Goal: Information Seeking & Learning: Learn about a topic

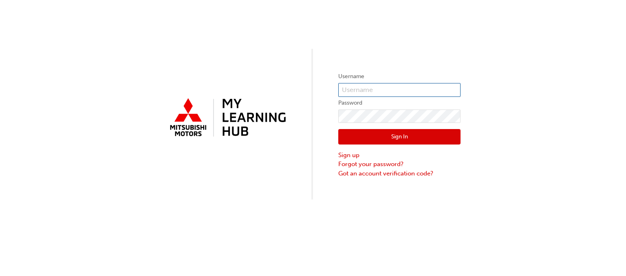
type input "0005795992"
click at [407, 141] on button "Sign In" at bounding box center [399, 136] width 122 height 15
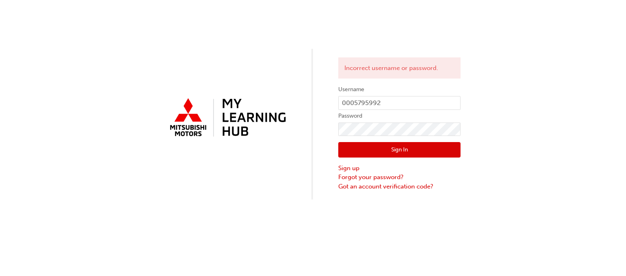
click at [365, 149] on button "Sign In" at bounding box center [399, 149] width 122 height 15
click at [205, 128] on div "Incorrect username or password. Username 0005795992 Password Sign In Sign up Fo…" at bounding box center [313, 100] width 626 height 200
click at [372, 150] on button "Sign In" at bounding box center [399, 149] width 122 height 15
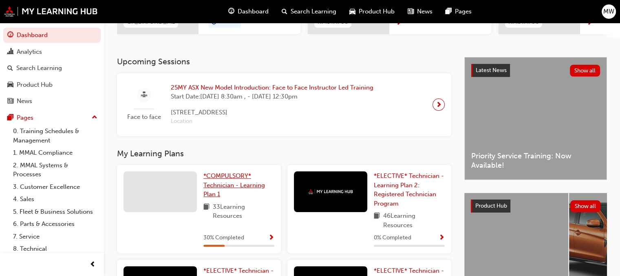
scroll to position [163, 0]
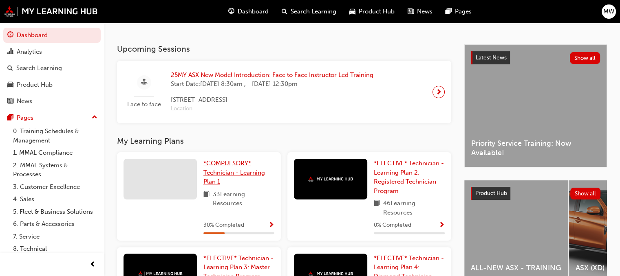
click at [243, 176] on span "*COMPULSORY* Technician - Learning Plan 1" at bounding box center [234, 173] width 62 height 26
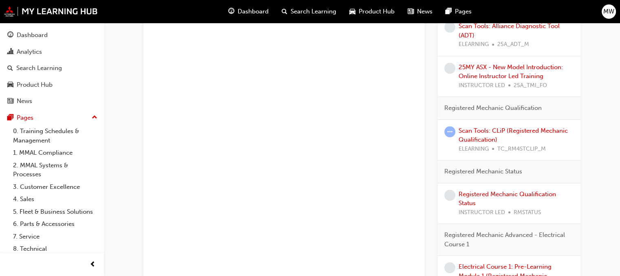
scroll to position [526, 0]
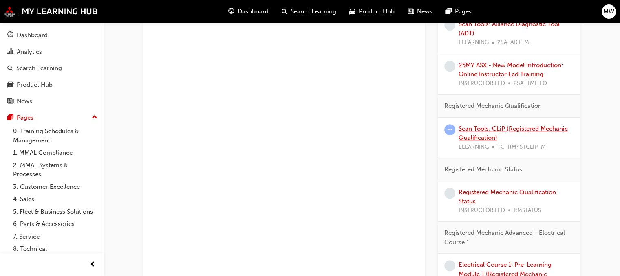
click at [485, 128] on link "Scan Tools: CLiP (Registered Mechanic Qualification)" at bounding box center [512, 133] width 109 height 17
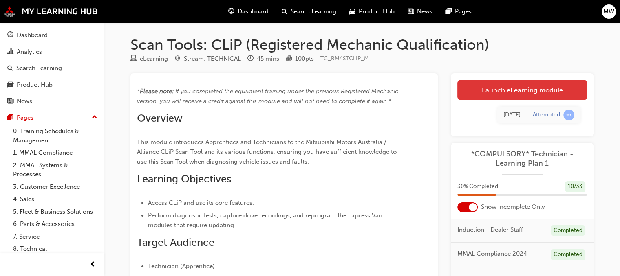
click at [510, 88] on link "Launch eLearning module" at bounding box center [522, 90] width 130 height 20
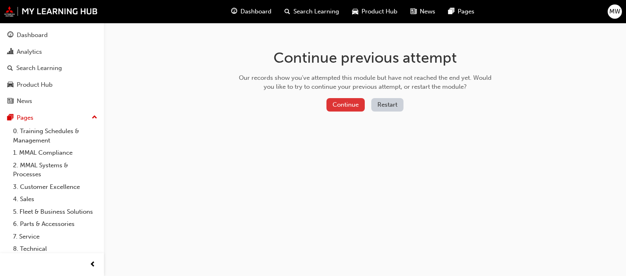
click at [350, 101] on button "Continue" at bounding box center [345, 104] width 38 height 13
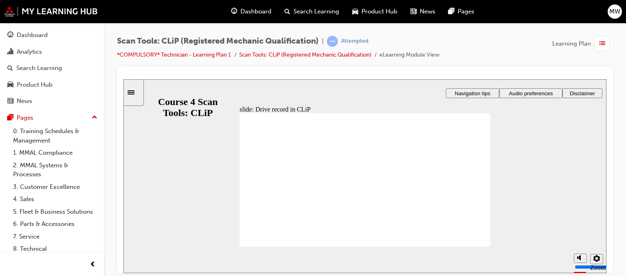
click at [135, 93] on icon "Sidebar Toggle" at bounding box center [134, 91] width 12 height 5
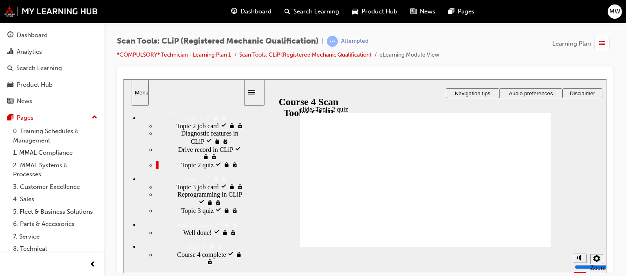
scroll to position [243, 0]
drag, startPoint x: 242, startPoint y: 154, endPoint x: 396, endPoint y: 222, distance: 168.5
click at [396, 222] on div "slide: Topic 2 quiz Rectangle 1 Rectangle 3 Rectangle 1 Topic 2 quiz To move on…" at bounding box center [364, 176] width 483 height 194
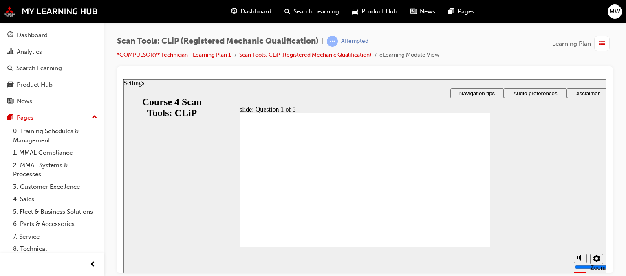
click at [598, 260] on icon "Settings" at bounding box center [596, 258] width 7 height 7
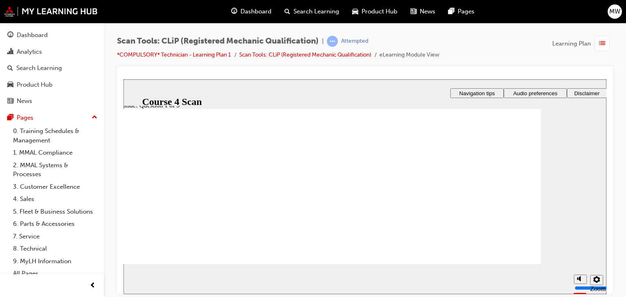
scroll to position [0, 0]
radio input "true"
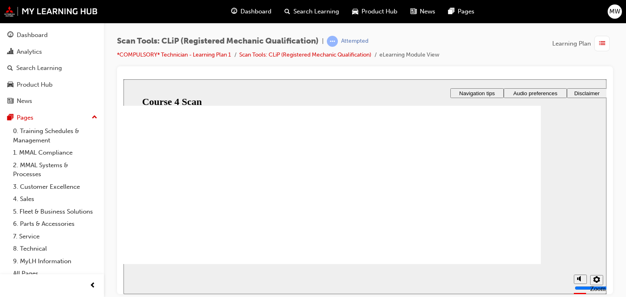
radio input "true"
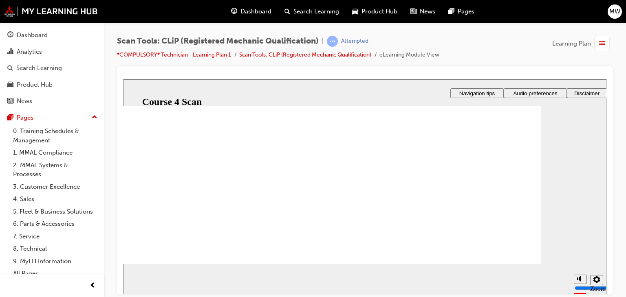
scroll to position [76, 0]
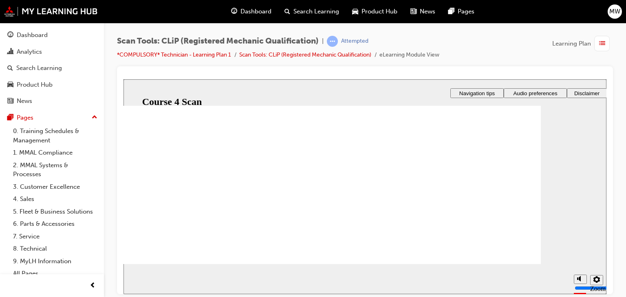
radio input "true"
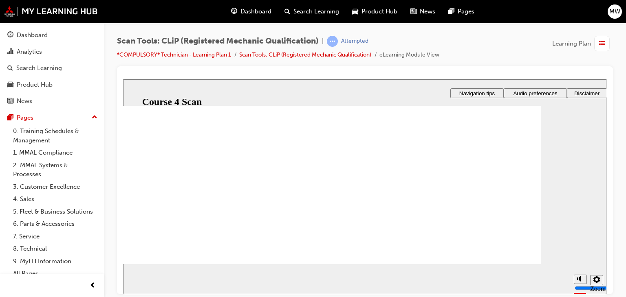
scroll to position [41, 0]
radio input "true"
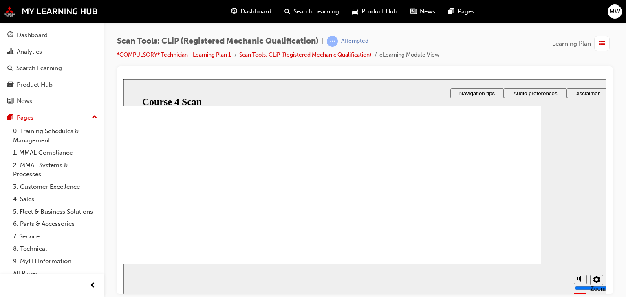
drag, startPoint x: 336, startPoint y: 205, endPoint x: 347, endPoint y: 207, distance: 11.3
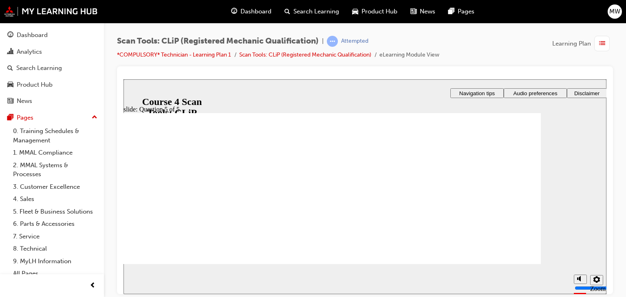
radio input "true"
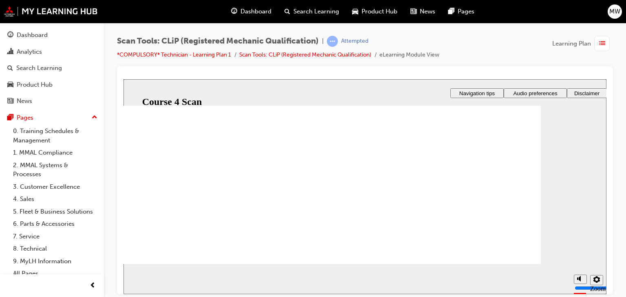
scroll to position [76, 0]
drag, startPoint x: 229, startPoint y: 237, endPoint x: 204, endPoint y: 244, distance: 25.9
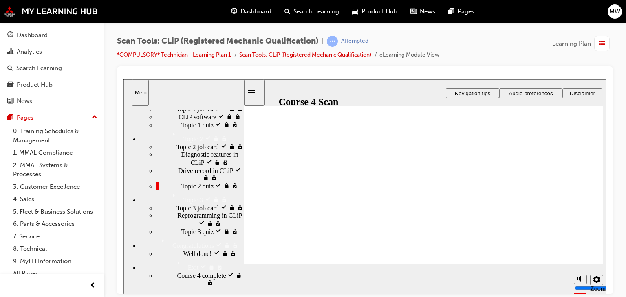
click at [255, 93] on icon "Sidebar Toggle" at bounding box center [251, 92] width 7 height 4
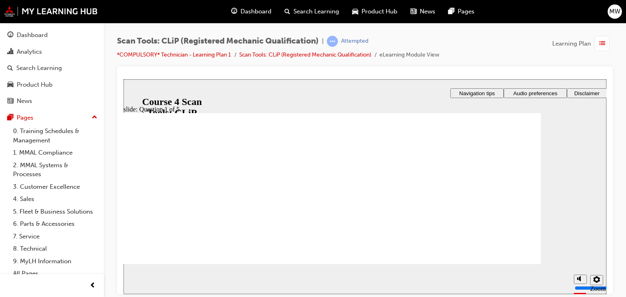
scroll to position [41, 0]
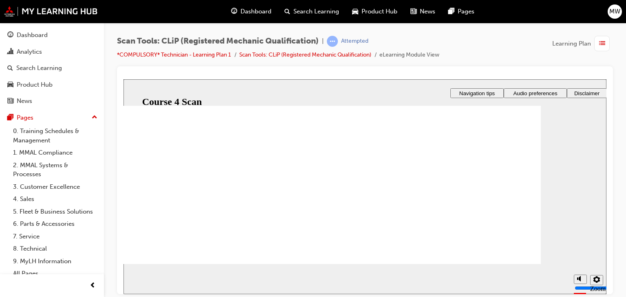
radio input "true"
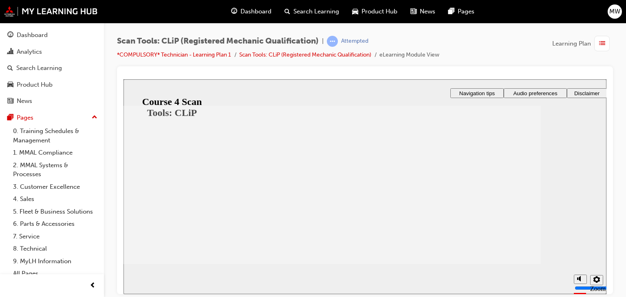
scroll to position [35, 0]
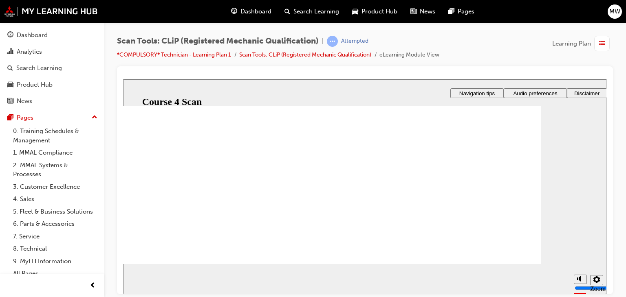
radio input "true"
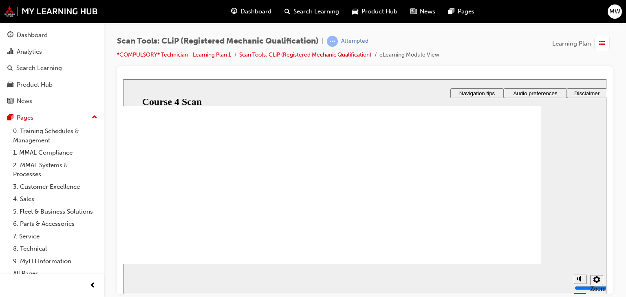
scroll to position [35, 0]
radio input "true"
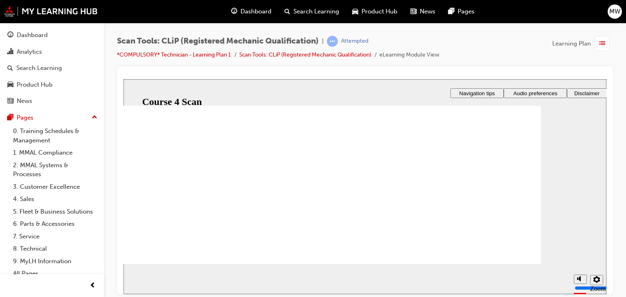
radio input "true"
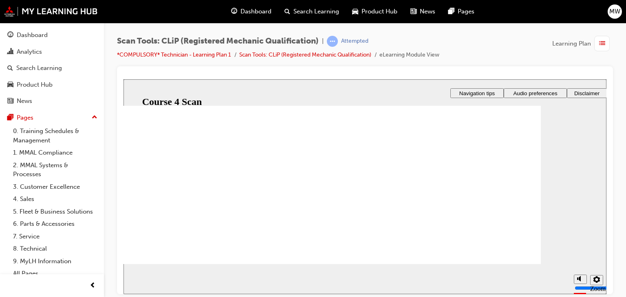
radio input "true"
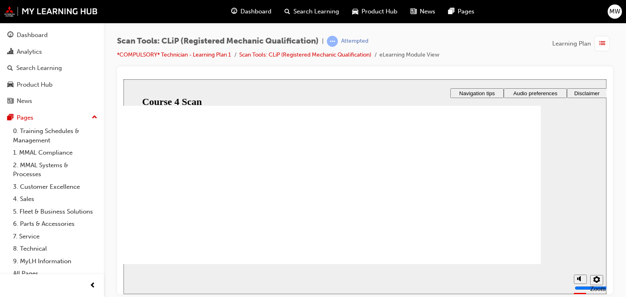
scroll to position [76, 0]
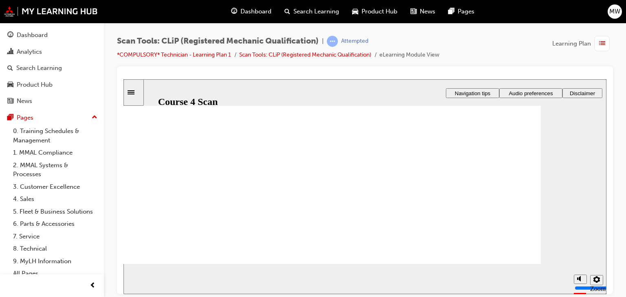
radio input "true"
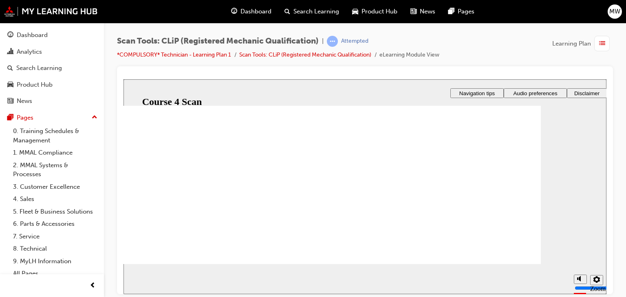
drag, startPoint x: 357, startPoint y: 196, endPoint x: 355, endPoint y: 202, distance: 6.3
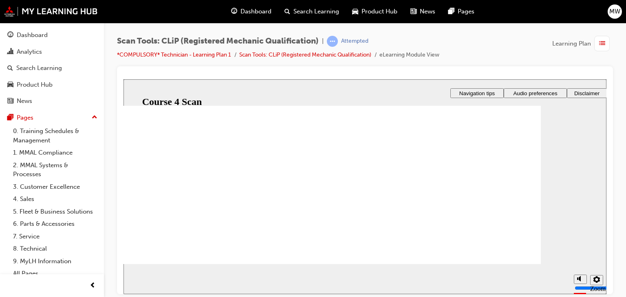
radio input "true"
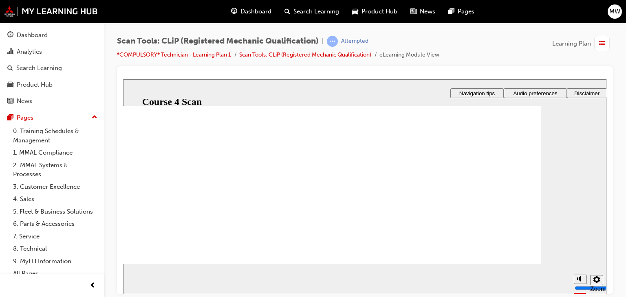
radio input "true"
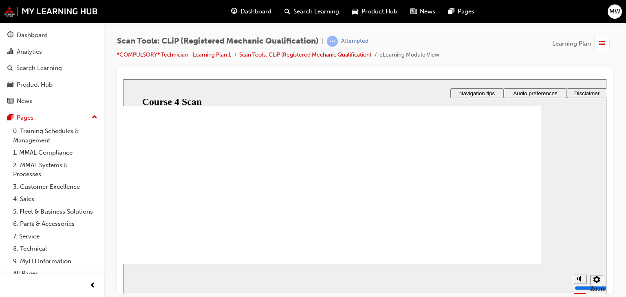
radio input "true"
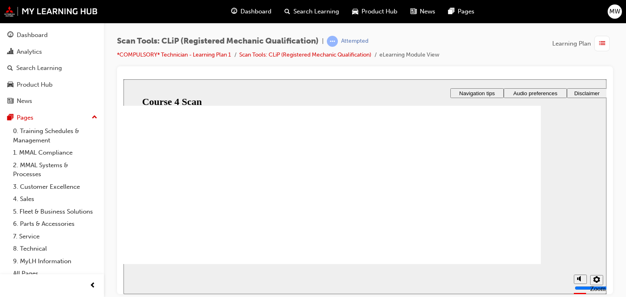
scroll to position [76, 0]
radio input "true"
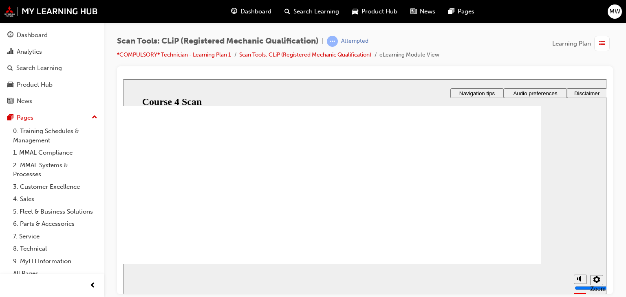
scroll to position [76, 0]
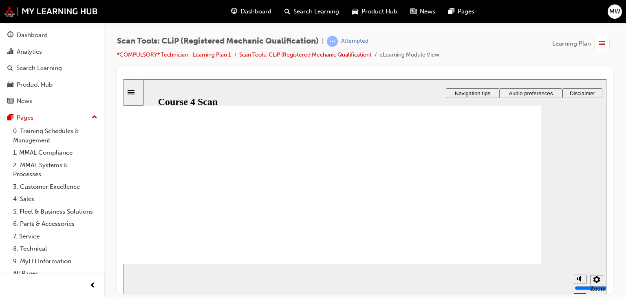
radio input "true"
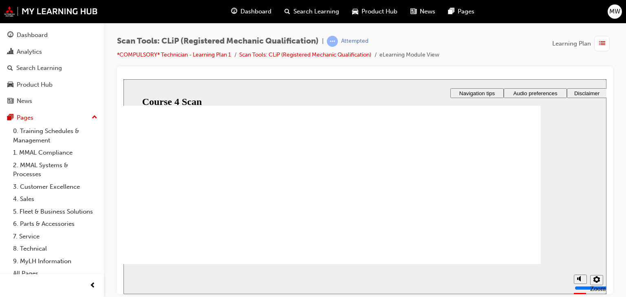
radio input "true"
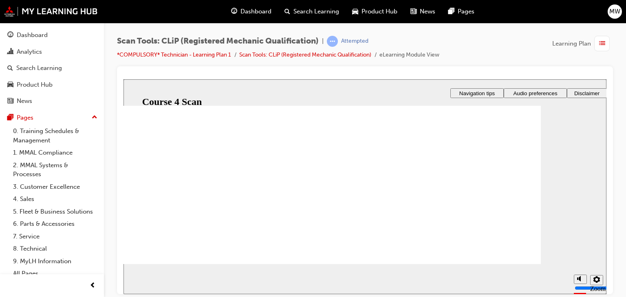
scroll to position [35, 0]
radio input "true"
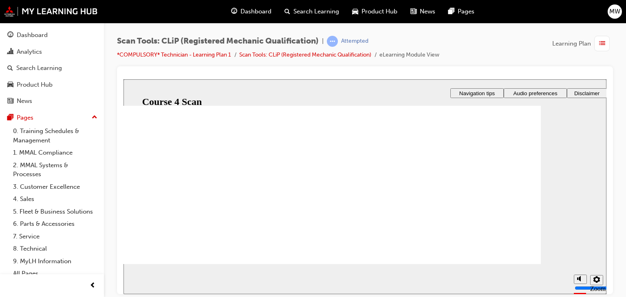
drag, startPoint x: 352, startPoint y: 208, endPoint x: 368, endPoint y: 211, distance: 17.0
radio input "true"
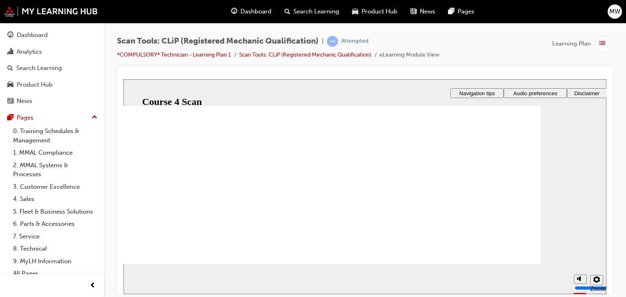
scroll to position [76, 0]
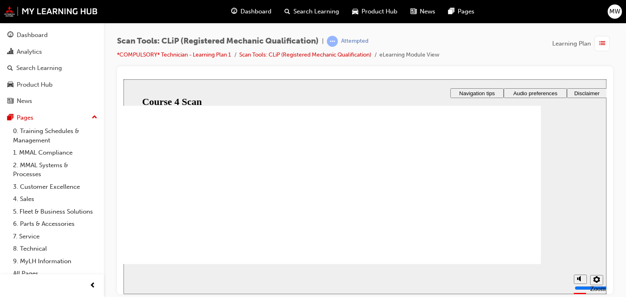
radio input "true"
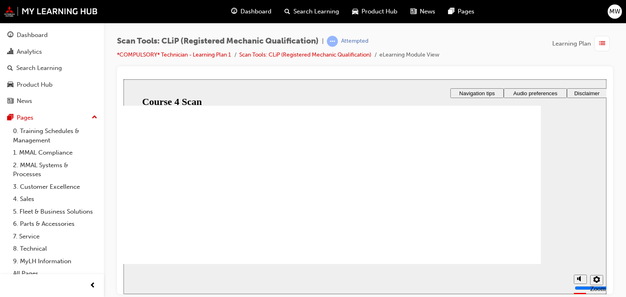
radio input "true"
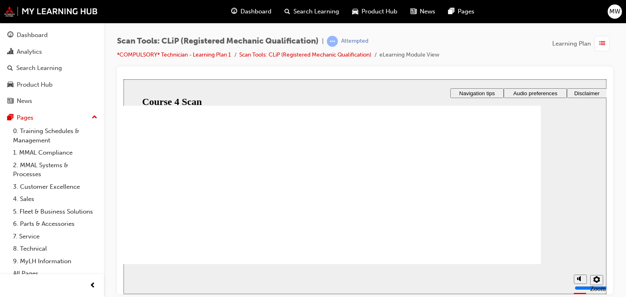
radio input "true"
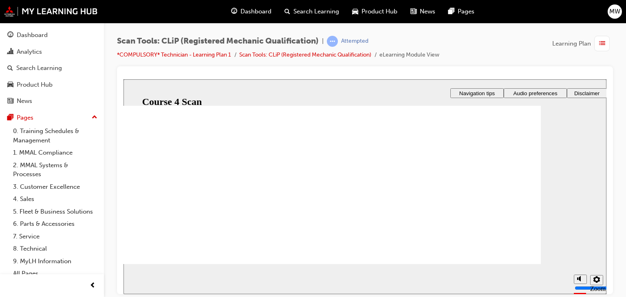
radio input "true"
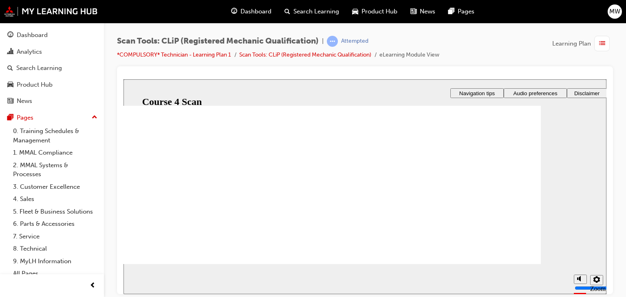
scroll to position [35, 0]
radio input "true"
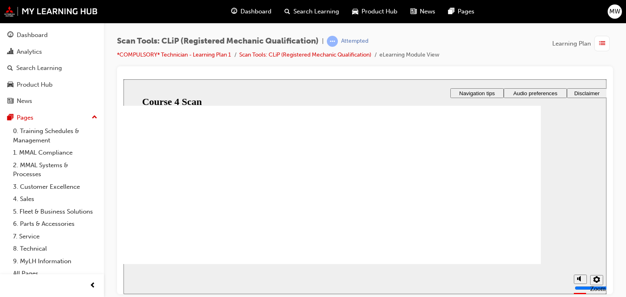
radio input "true"
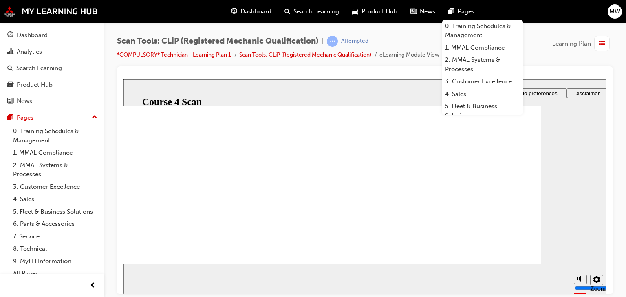
scroll to position [35, 0]
radio input "false"
radio input "true"
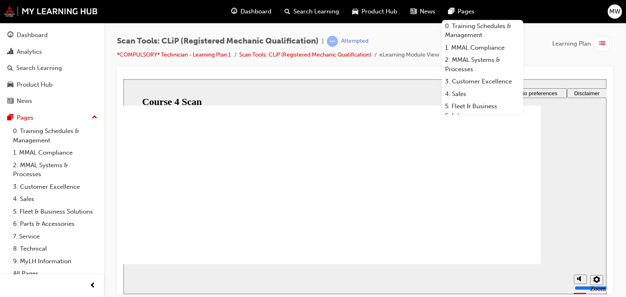
radio input "true"
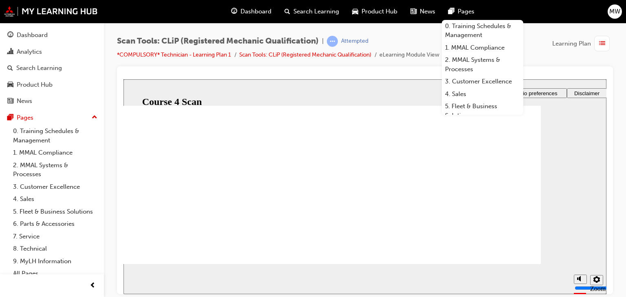
radio input "true"
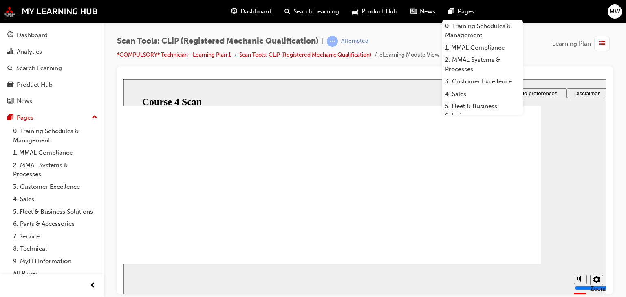
radio input "true"
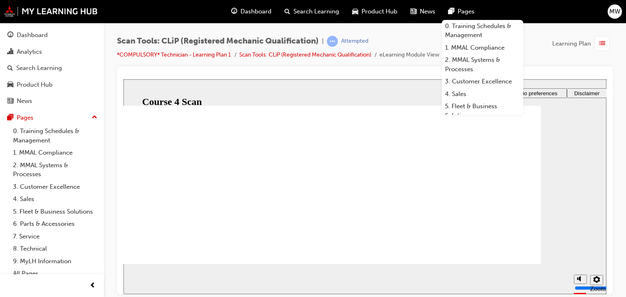
radio input "true"
